Goal: Task Accomplishment & Management: Manage account settings

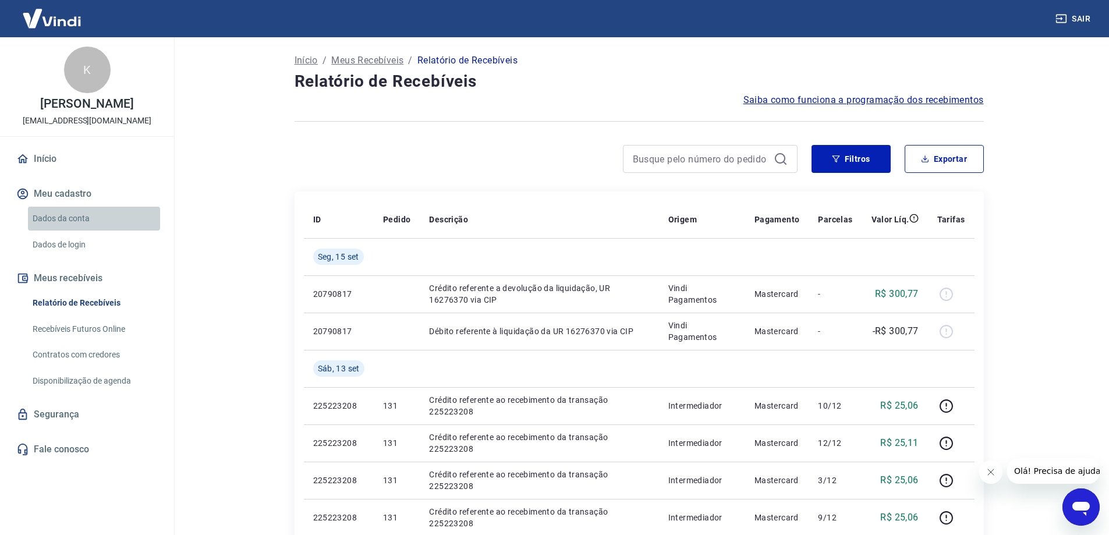
click at [62, 226] on link "Dados da conta" at bounding box center [94, 219] width 132 height 24
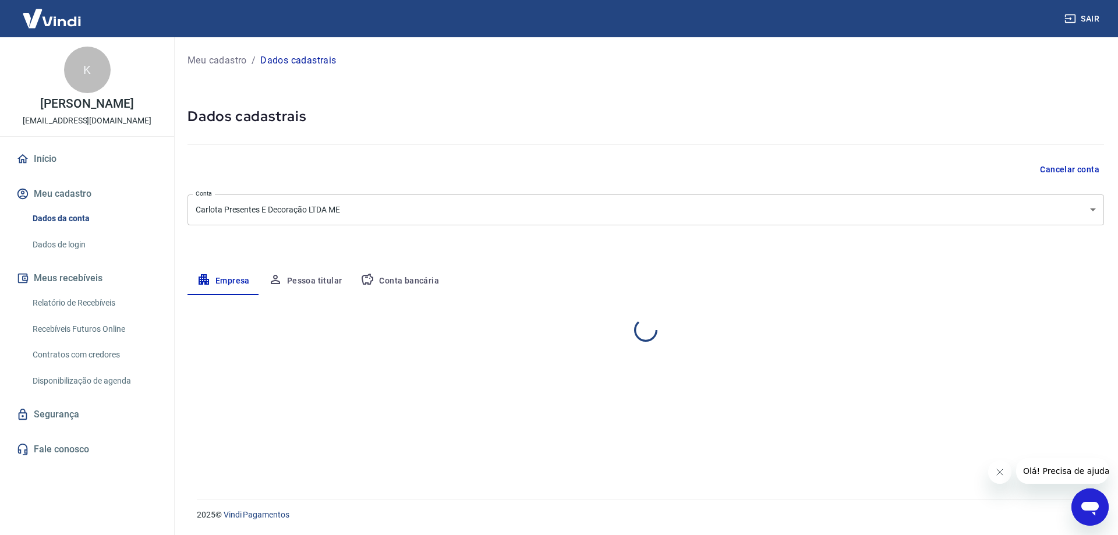
select select "SP"
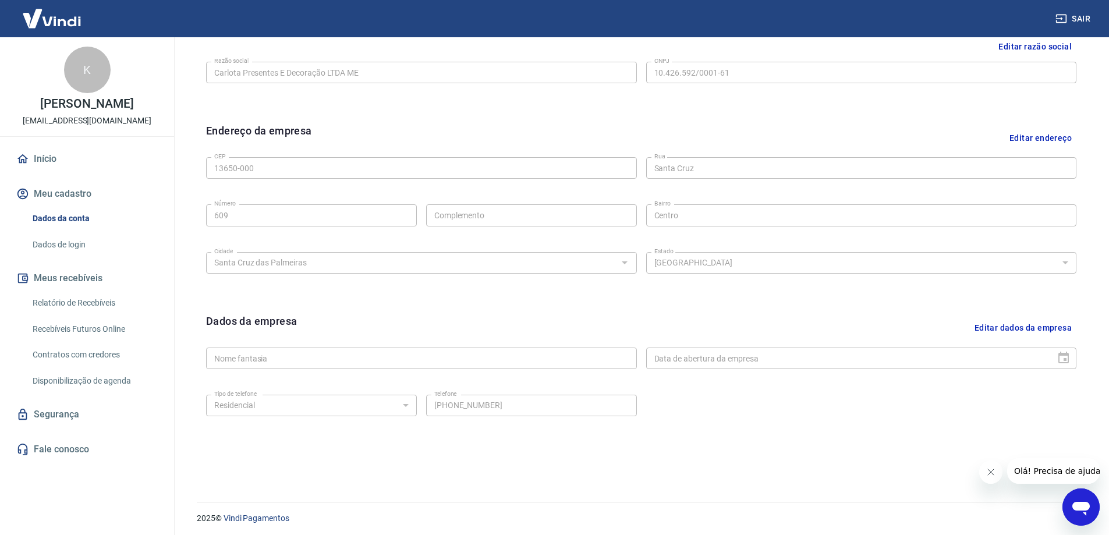
scroll to position [304, 0]
